Goal: Complete application form: Complete application form

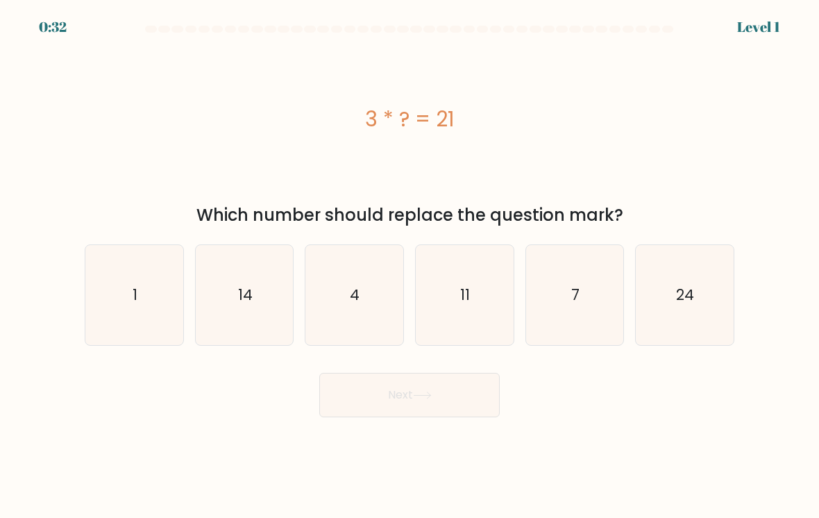
click at [576, 304] on text "7" at bounding box center [575, 295] width 8 height 20
click at [410, 266] on input "e. 7" at bounding box center [409, 262] width 1 height 7
radio input "true"
click at [446, 407] on button "Next" at bounding box center [409, 395] width 180 height 44
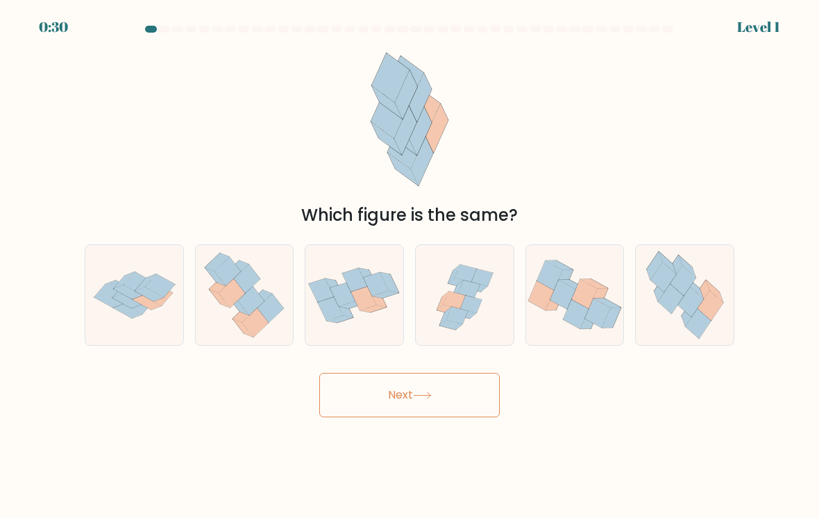
click at [428, 397] on button "Next" at bounding box center [409, 395] width 180 height 44
click at [692, 316] on icon at bounding box center [690, 302] width 26 height 30
click at [410, 266] on input "f." at bounding box center [409, 262] width 1 height 7
radio input "true"
click at [458, 416] on button "Next" at bounding box center [409, 395] width 180 height 44
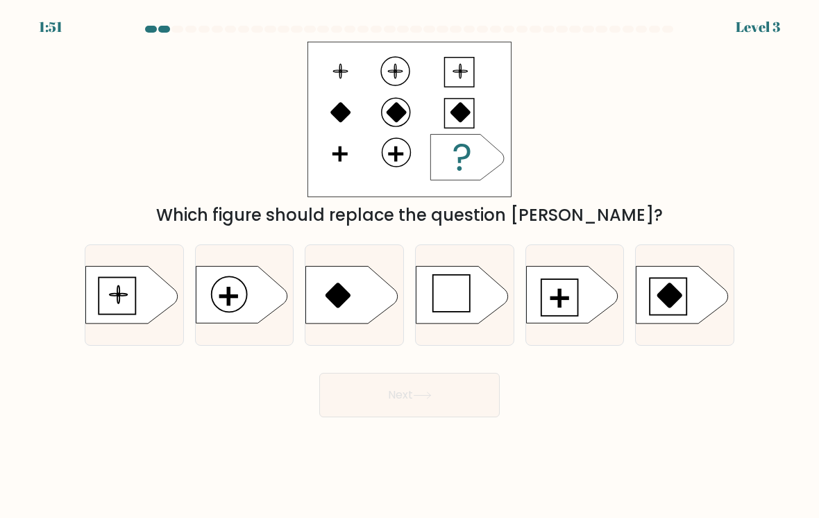
click at [575, 310] on icon at bounding box center [572, 294] width 92 height 57
click at [410, 266] on input "e." at bounding box center [409, 262] width 1 height 7
radio input "true"
click at [453, 406] on button "Next" at bounding box center [409, 395] width 180 height 44
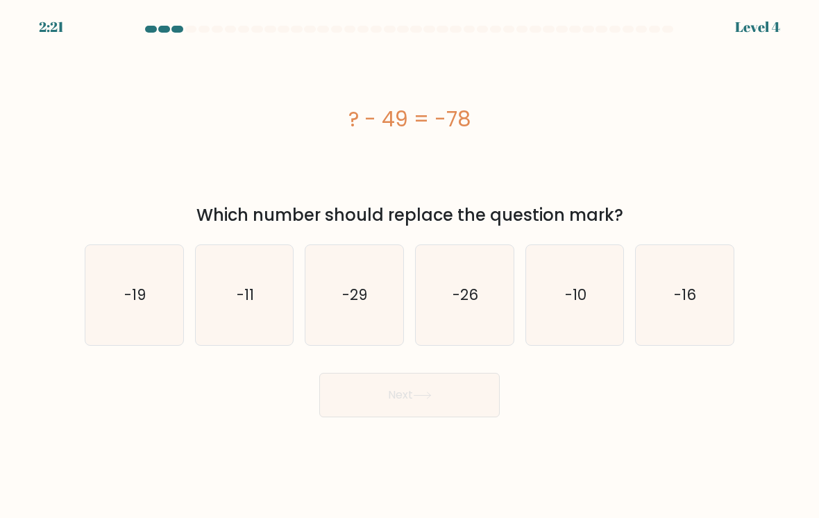
click at [133, 301] on text "-19" at bounding box center [135, 295] width 22 height 20
click at [409, 266] on input "a. -19" at bounding box center [409, 262] width 1 height 7
radio input "true"
click at [460, 321] on icon "-26" at bounding box center [465, 295] width 98 height 98
click at [410, 266] on input "d. -26" at bounding box center [409, 262] width 1 height 7
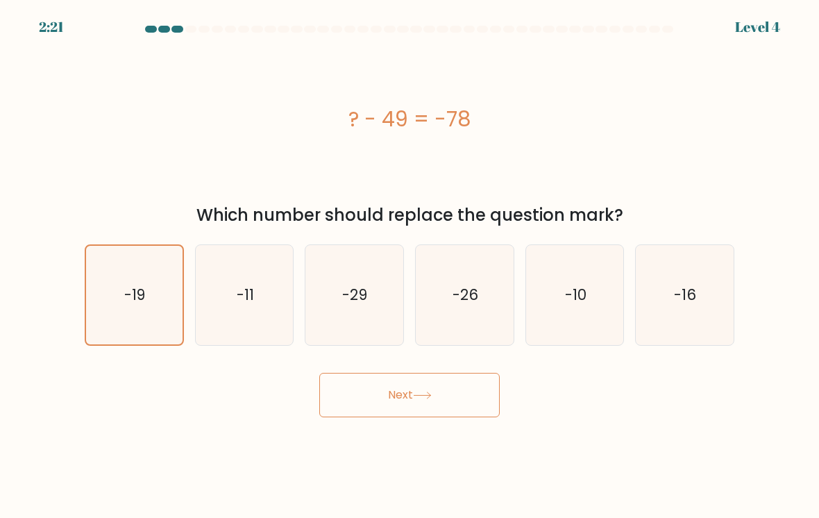
radio input "true"
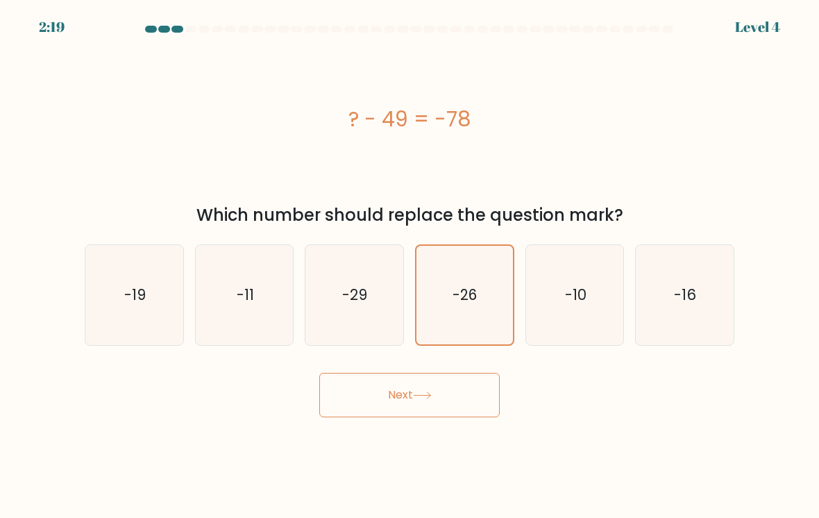
click at [374, 326] on icon "-29" at bounding box center [354, 295] width 98 height 98
click at [409, 266] on input "c. -29" at bounding box center [409, 262] width 1 height 7
radio input "true"
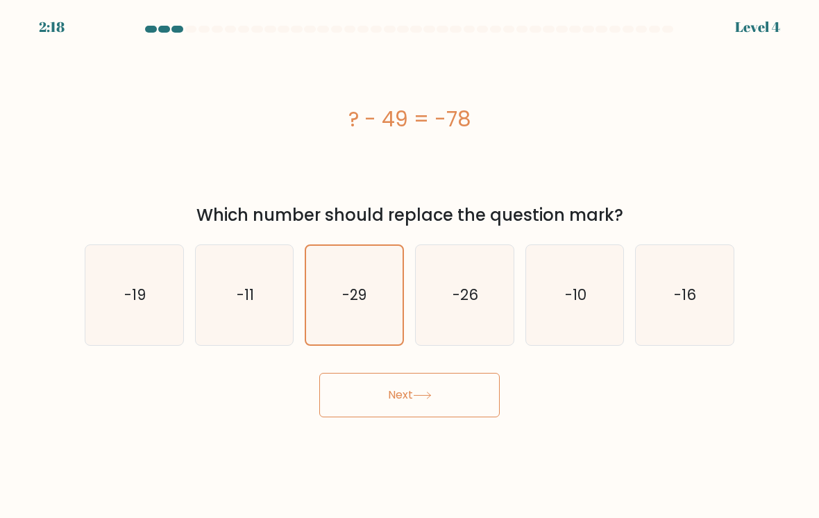
click at [411, 399] on button "Next" at bounding box center [409, 395] width 180 height 44
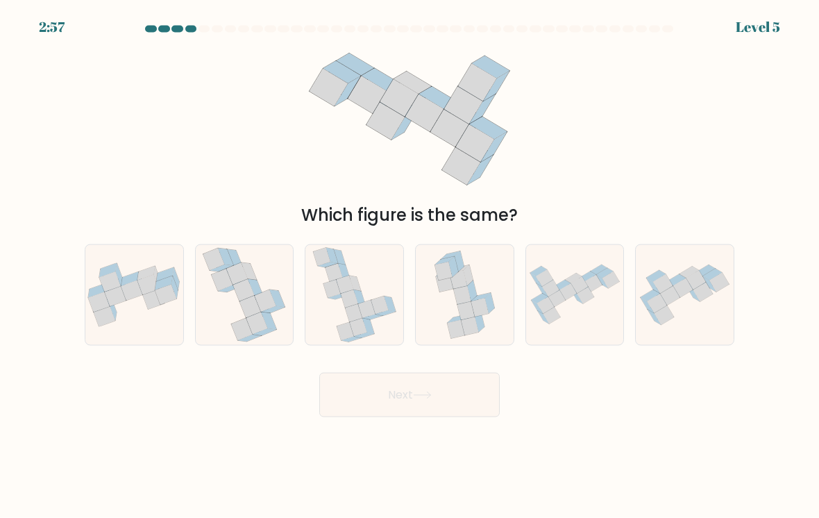
scroll to position [8, 0]
click at [368, 303] on icon at bounding box center [366, 309] width 17 height 18
click at [409, 266] on input "c." at bounding box center [409, 262] width 1 height 7
radio input "true"
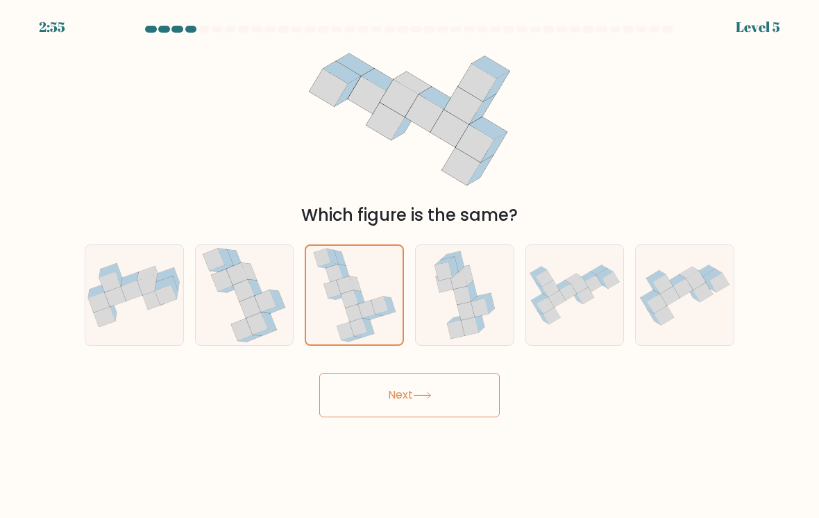
click at [396, 399] on button "Next" at bounding box center [409, 395] width 180 height 44
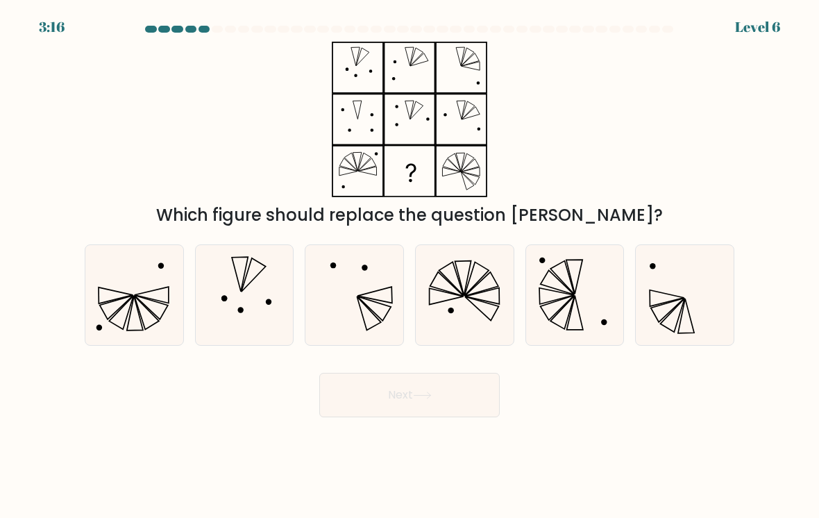
click at [460, 294] on icon at bounding box center [447, 284] width 34 height 24
click at [410, 266] on input "d." at bounding box center [409, 262] width 1 height 7
radio input "true"
click at [421, 409] on button "Next" at bounding box center [409, 395] width 180 height 44
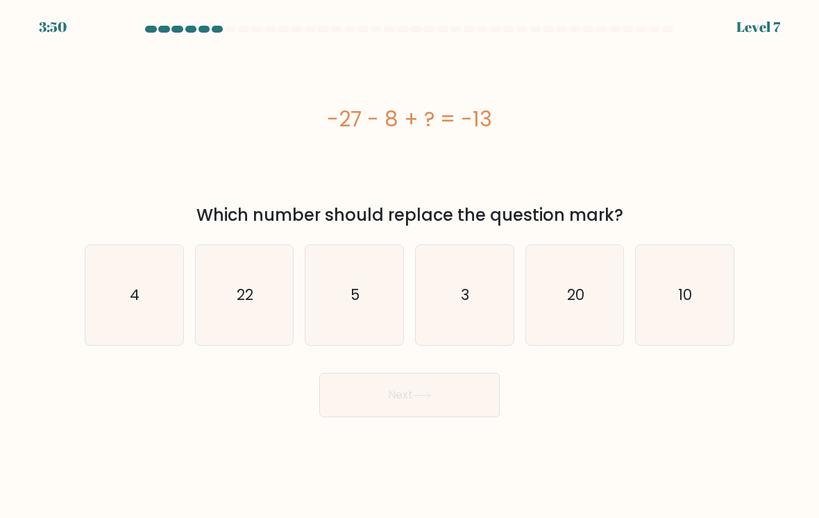
click at [226, 323] on icon "22" at bounding box center [245, 295] width 98 height 98
click at [409, 266] on input "b. 22" at bounding box center [409, 262] width 1 height 7
radio input "true"
click at [379, 398] on button "Next" at bounding box center [409, 395] width 180 height 44
click at [368, 402] on button "Next" at bounding box center [409, 395] width 180 height 44
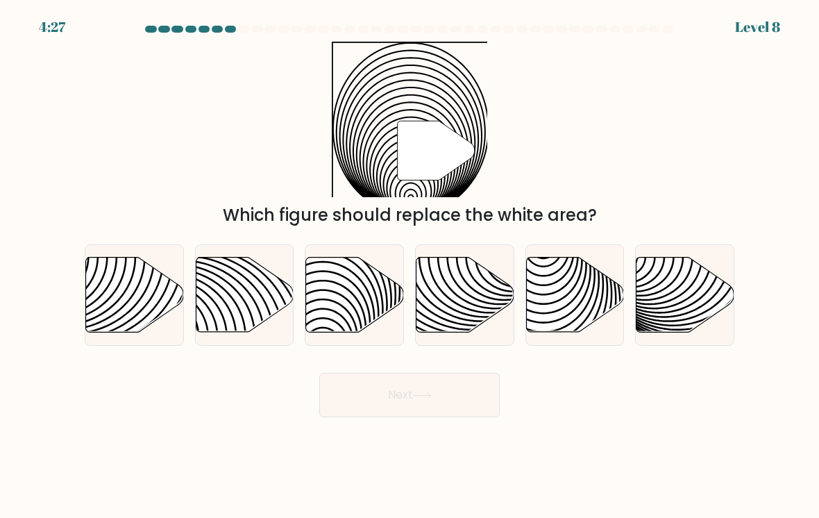
click at [332, 309] on icon at bounding box center [323, 256] width 197 height 197
click at [409, 266] on input "c." at bounding box center [409, 262] width 1 height 7
radio input "true"
click at [406, 403] on button "Next" at bounding box center [409, 395] width 180 height 44
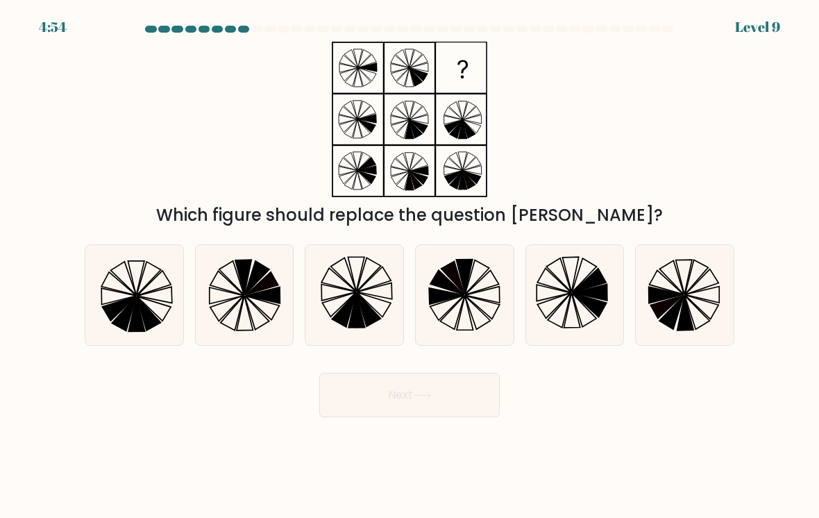
click at [681, 282] on icon at bounding box center [684, 277] width 16 height 35
click at [410, 266] on input "f." at bounding box center [409, 262] width 1 height 7
radio input "true"
click at [461, 410] on button "Next" at bounding box center [409, 395] width 180 height 44
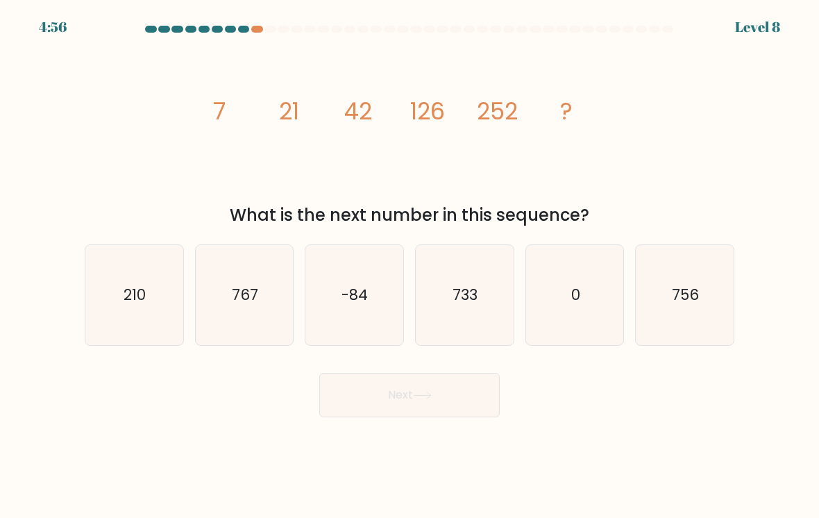
click at [693, 297] on text "756" at bounding box center [685, 295] width 27 height 20
click at [410, 266] on input "f. 756" at bounding box center [409, 262] width 1 height 7
radio input "true"
click at [460, 391] on button "Next" at bounding box center [409, 395] width 180 height 44
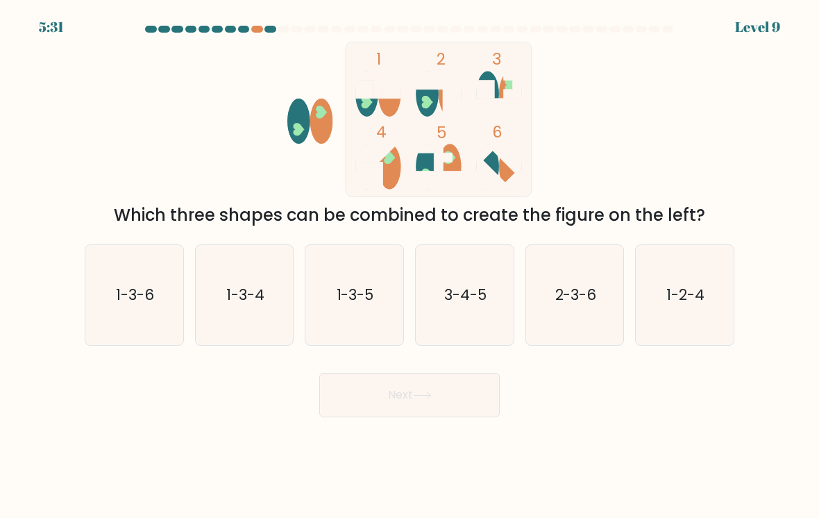
click at [344, 304] on text "1-3-5" at bounding box center [355, 295] width 37 height 20
click at [409, 266] on input "c. 1-3-5" at bounding box center [409, 262] width 1 height 7
radio input "true"
click at [361, 407] on button "Next" at bounding box center [409, 395] width 180 height 44
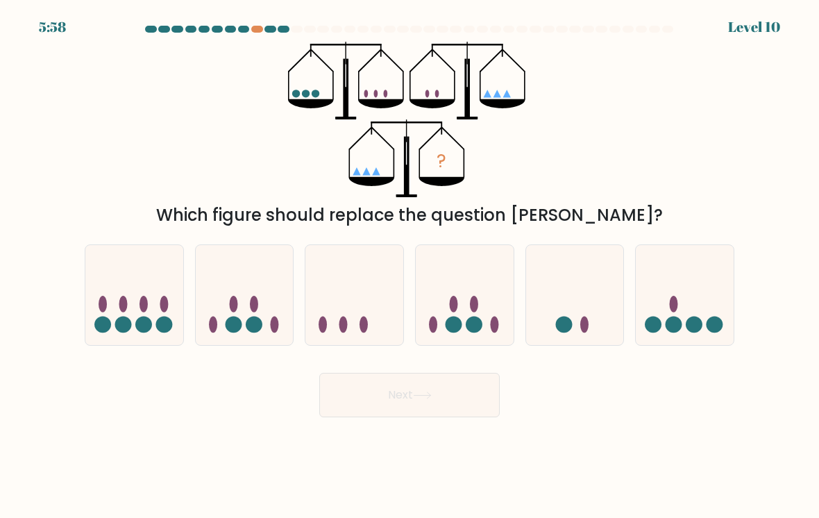
click at [547, 318] on icon at bounding box center [575, 295] width 98 height 81
click at [410, 266] on input "e." at bounding box center [409, 262] width 1 height 7
radio input "true"
click at [416, 398] on button "Next" at bounding box center [409, 395] width 180 height 44
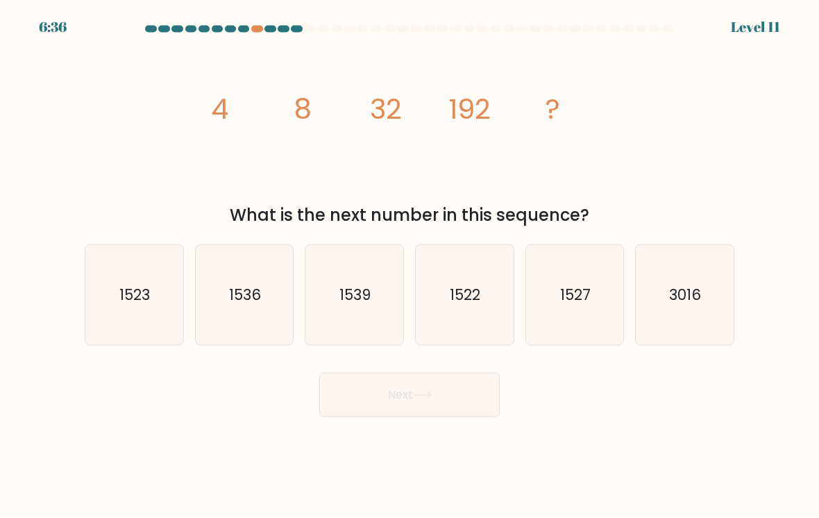
scroll to position [12, 0]
click at [486, 325] on icon "1522" at bounding box center [465, 295] width 98 height 98
click at [410, 266] on input "d. 1522" at bounding box center [409, 262] width 1 height 7
radio input "true"
click at [437, 395] on button "Next" at bounding box center [409, 395] width 180 height 44
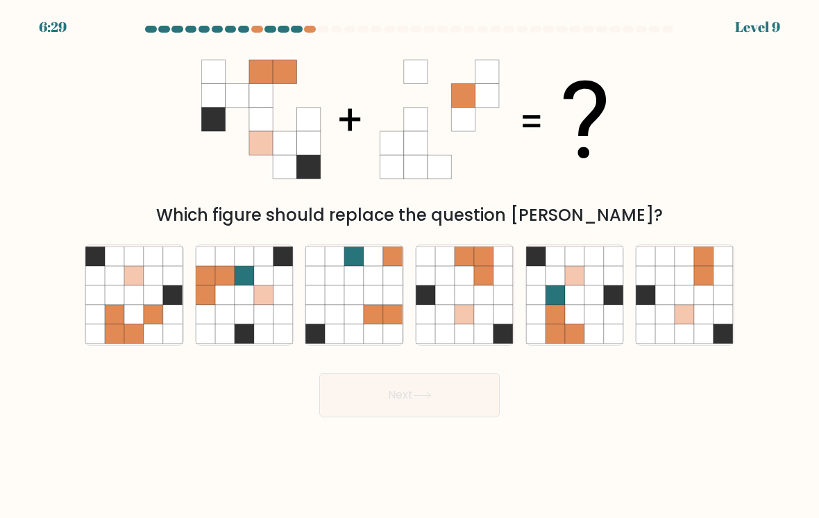
click at [465, 305] on icon at bounding box center [464, 314] width 19 height 19
click at [410, 266] on input "d." at bounding box center [409, 262] width 1 height 7
radio input "true"
click at [438, 387] on button "Next" at bounding box center [409, 395] width 180 height 44
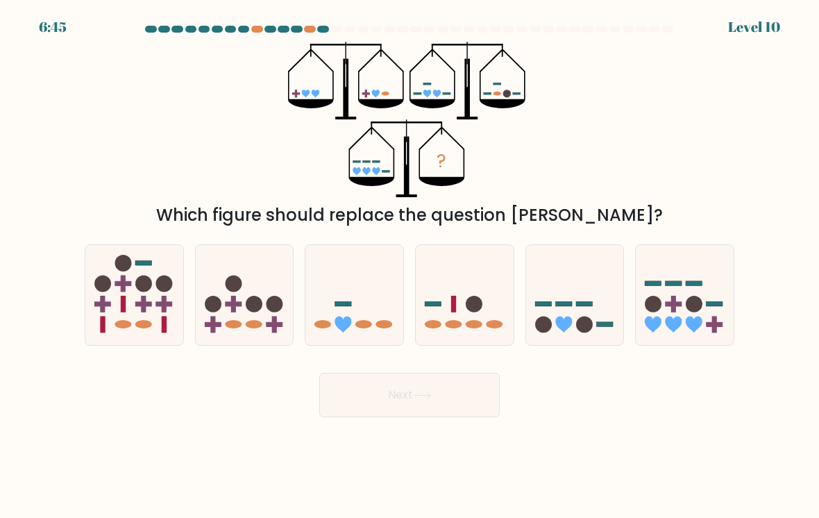
click at [592, 295] on icon at bounding box center [575, 295] width 98 height 81
click at [410, 266] on input "e." at bounding box center [409, 262] width 1 height 7
radio input "true"
click at [471, 398] on button "Next" at bounding box center [409, 395] width 180 height 44
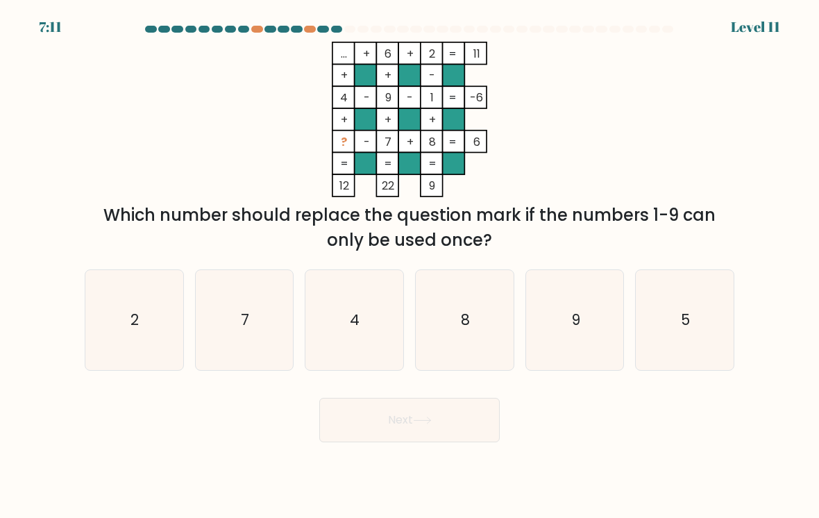
click at [571, 337] on icon "9" at bounding box center [575, 320] width 98 height 98
click at [410, 266] on input "e. 9" at bounding box center [409, 262] width 1 height 7
radio input "true"
click at [468, 414] on button "Next" at bounding box center [409, 420] width 180 height 44
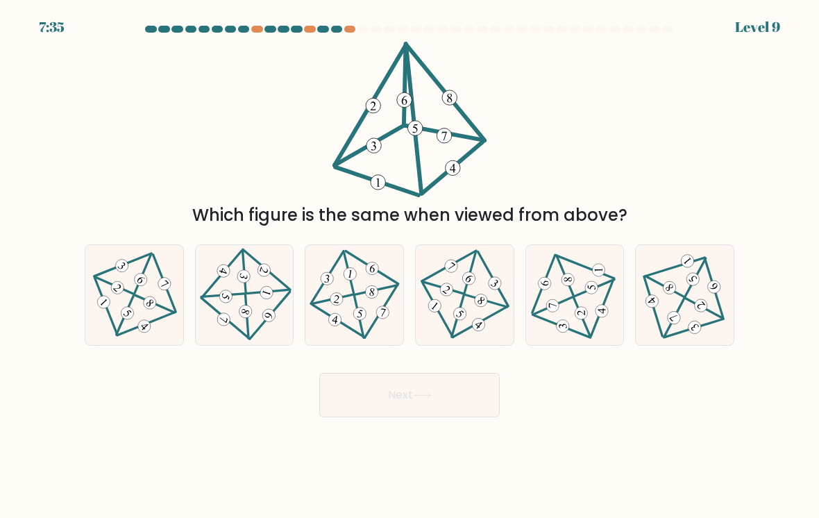
click at [108, 300] on 227 at bounding box center [103, 303] width 18 height 18
click at [409, 266] on input "a." at bounding box center [409, 262] width 1 height 7
radio input "true"
click at [327, 386] on button "Next" at bounding box center [409, 395] width 180 height 44
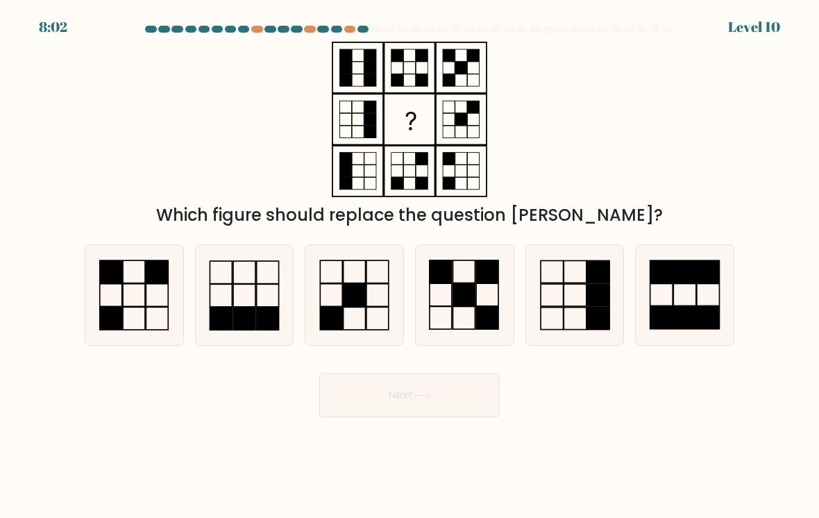
click at [183, 251] on div at bounding box center [134, 294] width 99 height 101
click at [409, 259] on input "a." at bounding box center [409, 262] width 1 height 7
radio input "true"
click at [389, 390] on button "Next" at bounding box center [409, 395] width 180 height 44
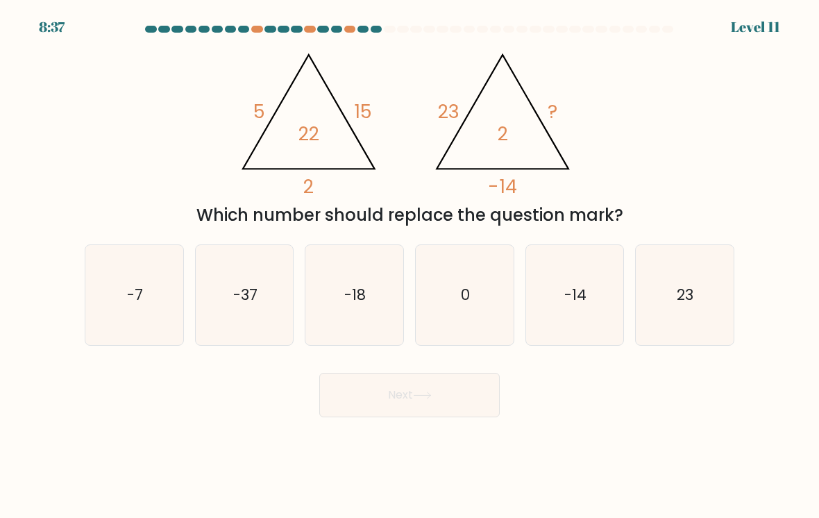
click at [255, 322] on icon "-37" at bounding box center [245, 295] width 98 height 98
click at [409, 266] on input "b. -37" at bounding box center [409, 262] width 1 height 7
radio input "true"
click at [434, 405] on button "Next" at bounding box center [409, 395] width 180 height 44
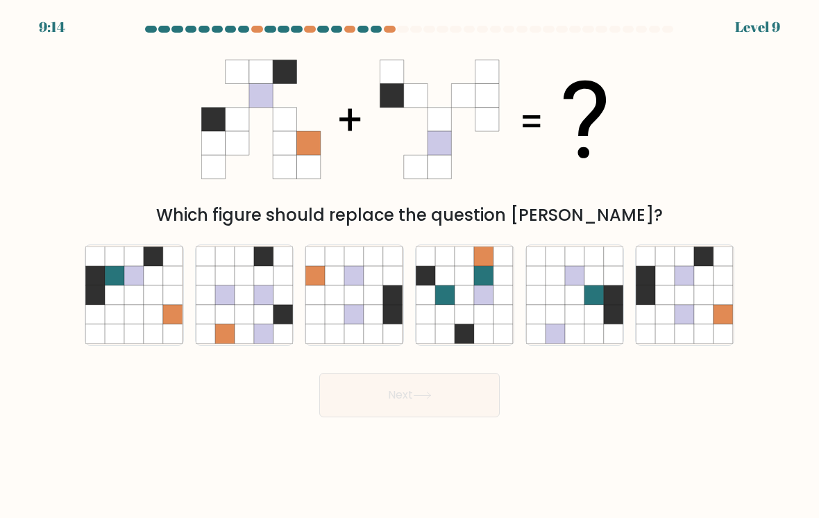
click at [658, 305] on icon at bounding box center [665, 314] width 19 height 19
click at [410, 266] on input "f." at bounding box center [409, 262] width 1 height 7
radio input "true"
click at [441, 391] on button "Next" at bounding box center [409, 395] width 180 height 44
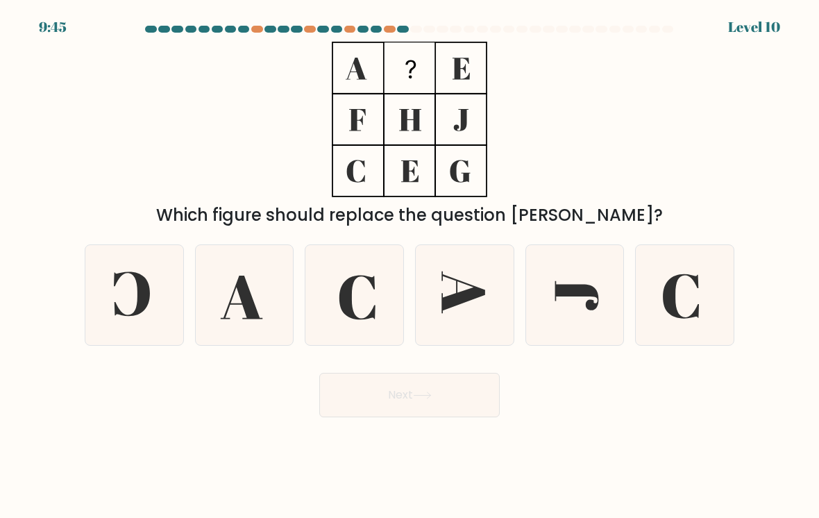
click at [339, 303] on icon at bounding box center [354, 295] width 98 height 98
click at [409, 266] on input "c." at bounding box center [409, 262] width 1 height 7
radio input "true"
click at [371, 379] on button "Next" at bounding box center [409, 395] width 180 height 44
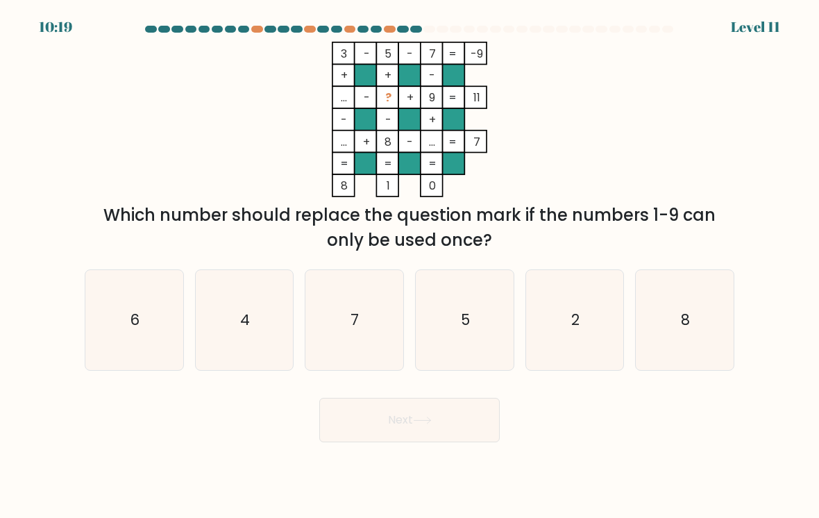
click at [576, 329] on icon "2" at bounding box center [575, 320] width 98 height 98
click at [410, 266] on input "e. 2" at bounding box center [409, 262] width 1 height 7
radio input "true"
click at [345, 428] on button "Next" at bounding box center [409, 420] width 180 height 44
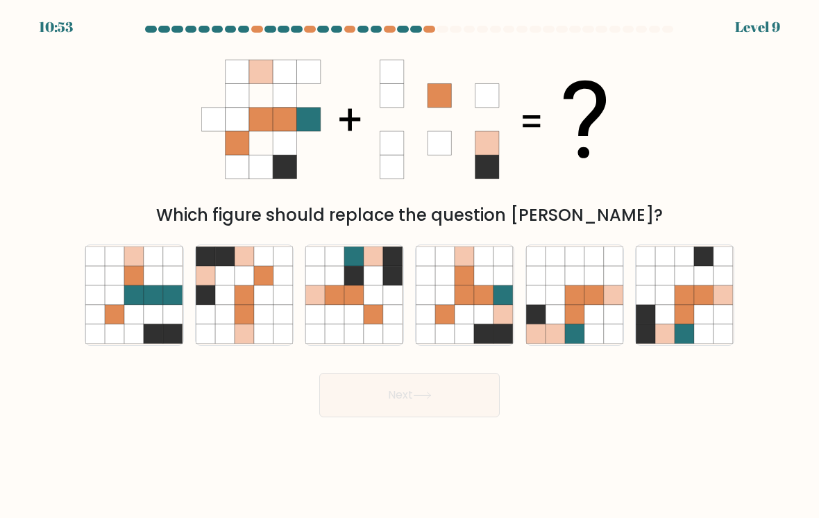
click at [477, 294] on icon at bounding box center [483, 294] width 19 height 19
click at [410, 266] on input "d." at bounding box center [409, 262] width 1 height 7
radio input "true"
click at [344, 388] on button "Next" at bounding box center [409, 395] width 180 height 44
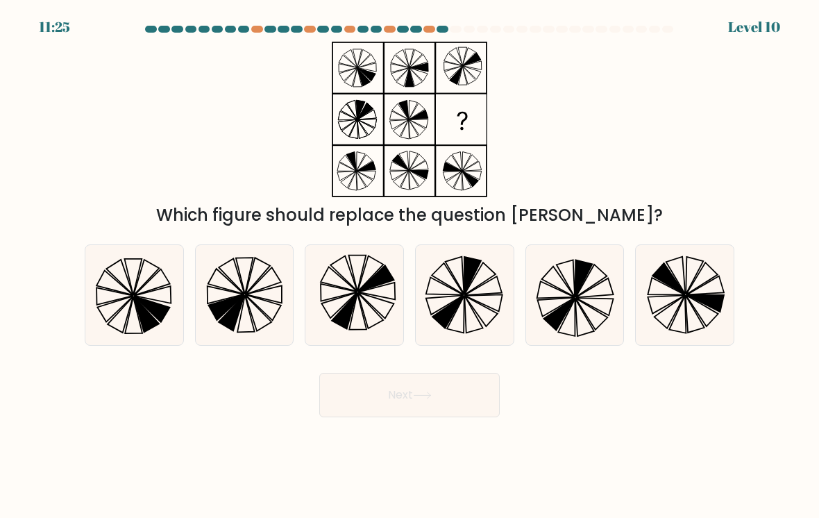
click at [556, 294] on icon at bounding box center [575, 295] width 98 height 98
click at [410, 266] on input "e." at bounding box center [409, 262] width 1 height 7
radio input "true"
click at [357, 391] on button "Next" at bounding box center [409, 395] width 180 height 44
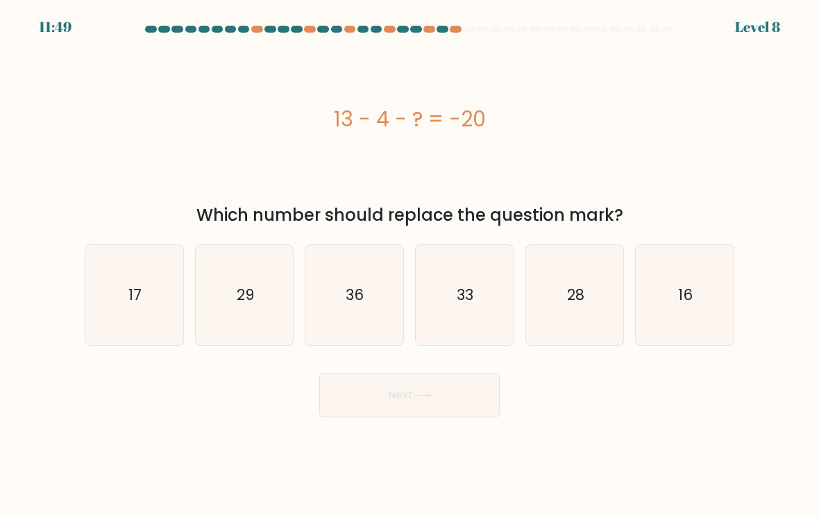
click at [153, 300] on icon "17" at bounding box center [134, 295] width 98 height 98
click at [409, 266] on input "a. 17" at bounding box center [409, 262] width 1 height 7
radio input "true"
click at [413, 396] on button "Next" at bounding box center [409, 395] width 180 height 44
